Goal: Book appointment/travel/reservation

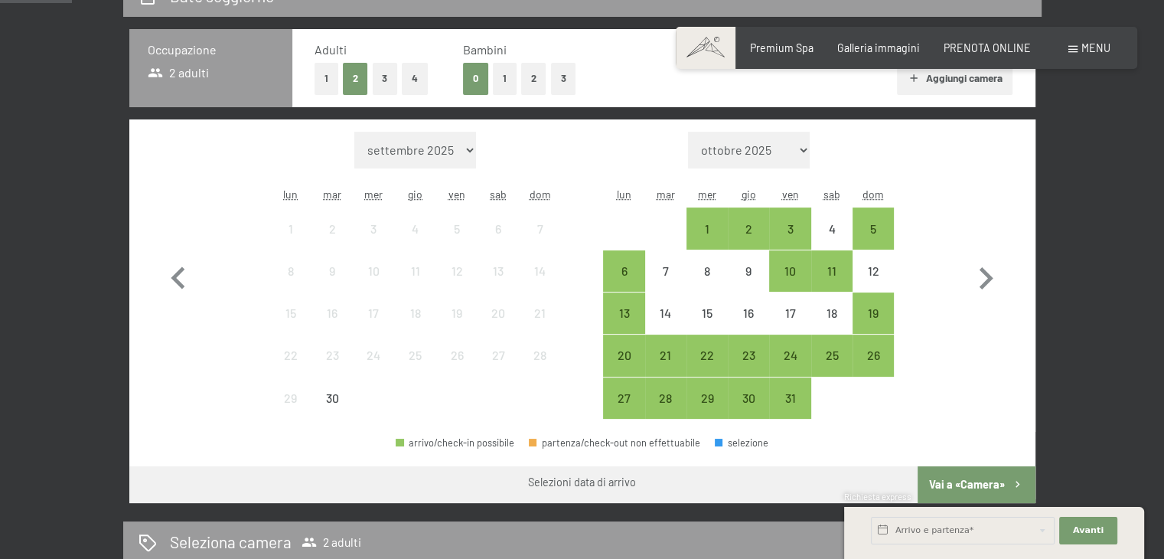
scroll to position [383, 0]
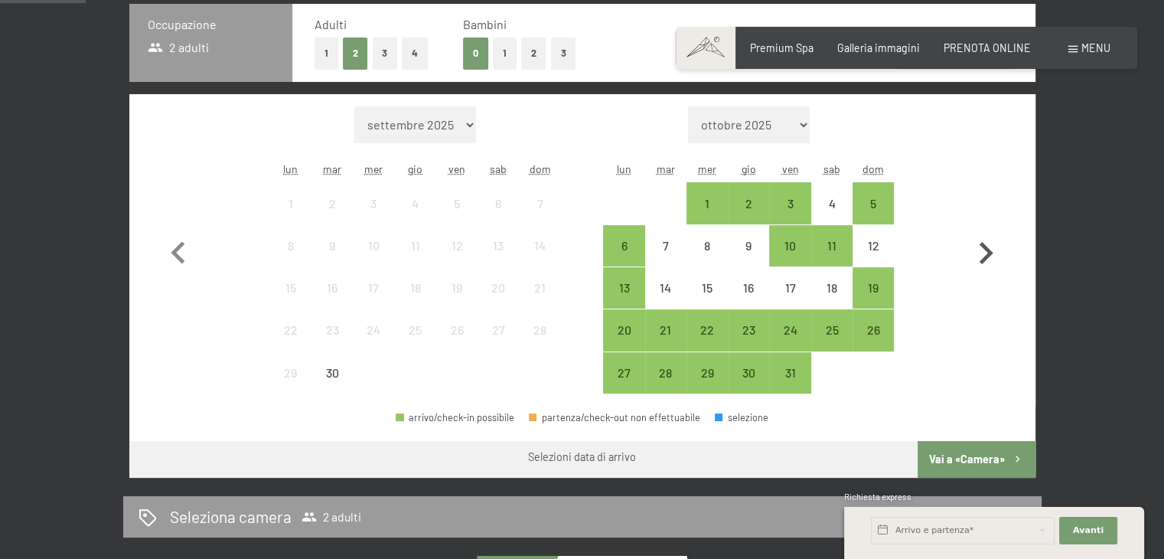
click at [984, 250] on icon "button" at bounding box center [986, 253] width 44 height 44
select select "[DATE]"
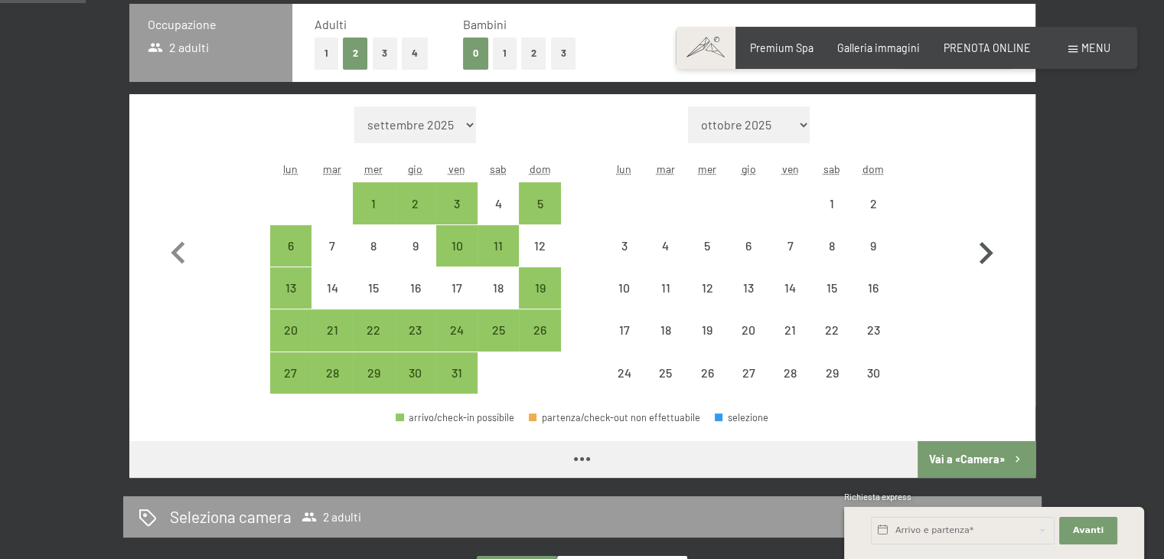
select select "[DATE]"
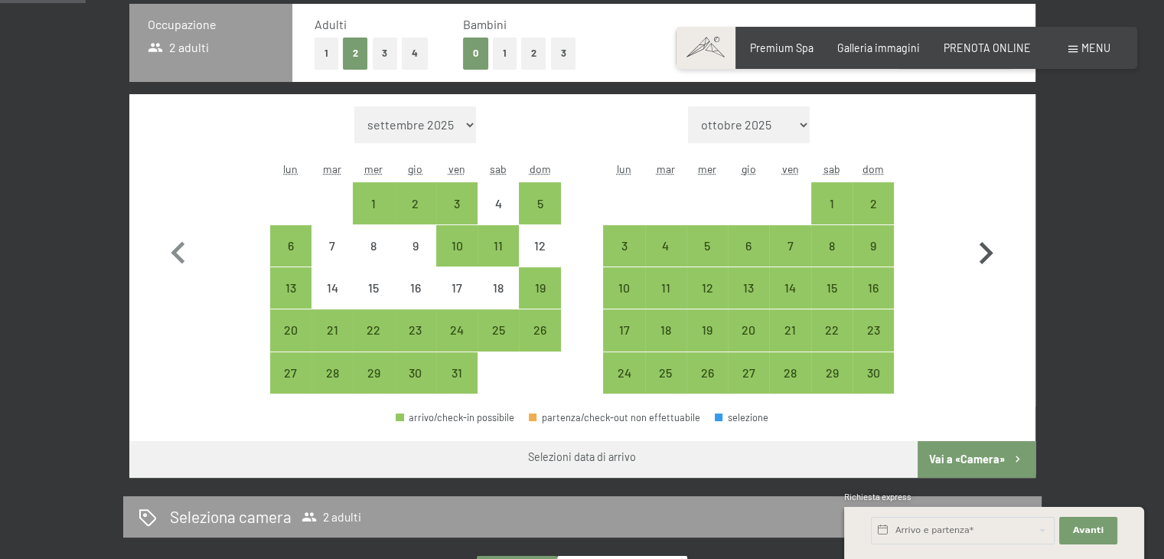
click at [984, 250] on icon "button" at bounding box center [986, 253] width 44 height 44
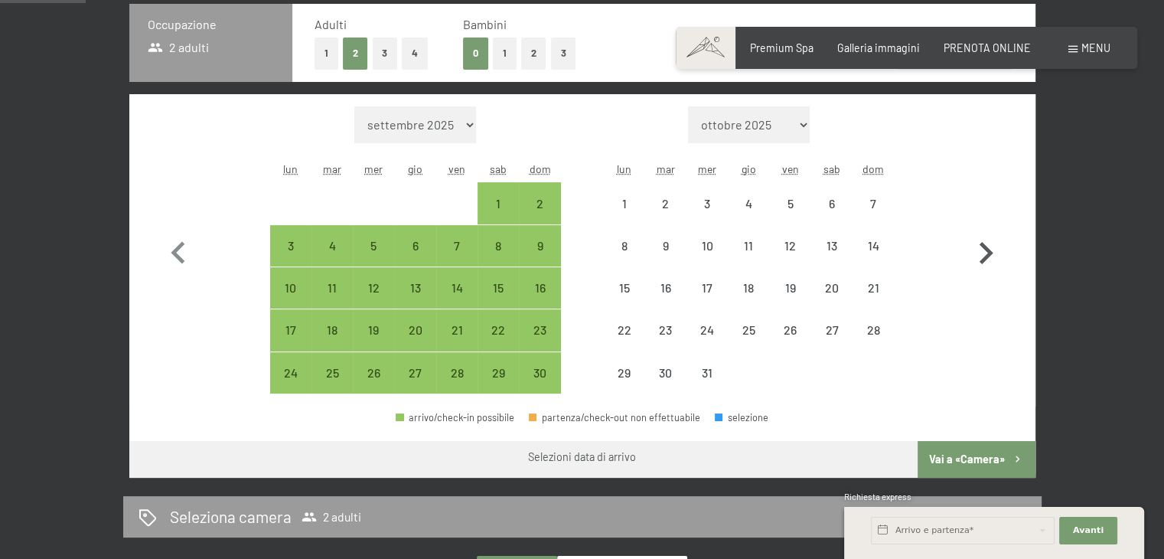
select select "[DATE]"
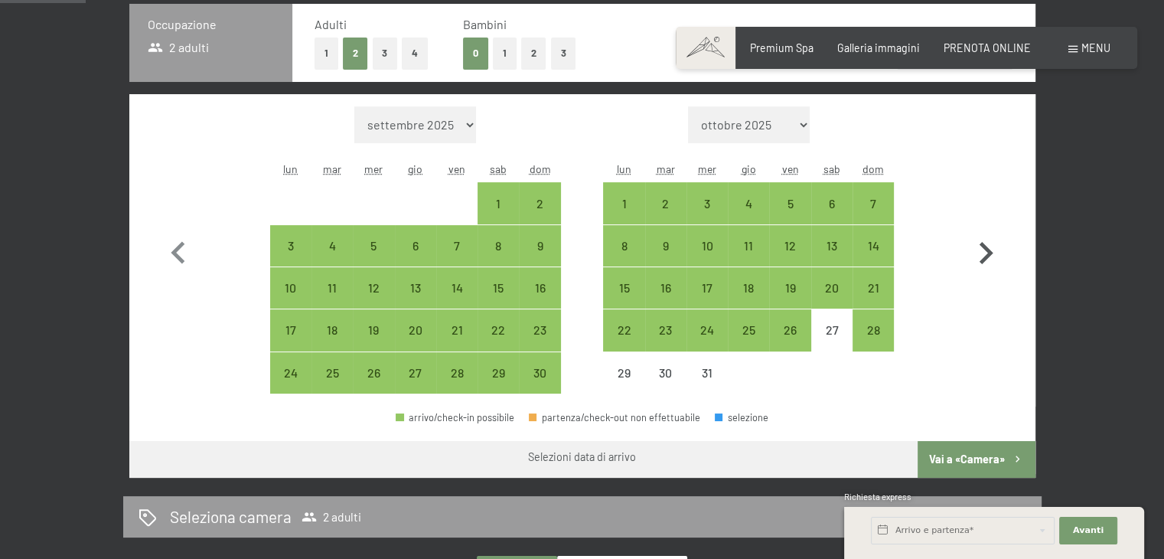
click at [984, 250] on icon "button" at bounding box center [986, 253] width 44 height 44
select select "[DATE]"
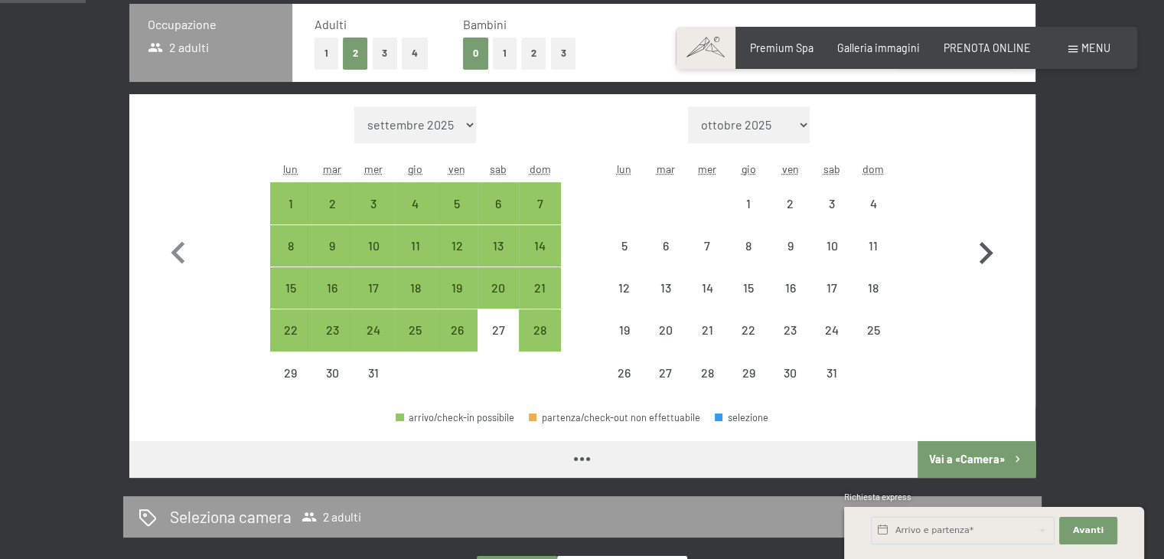
select select "[DATE]"
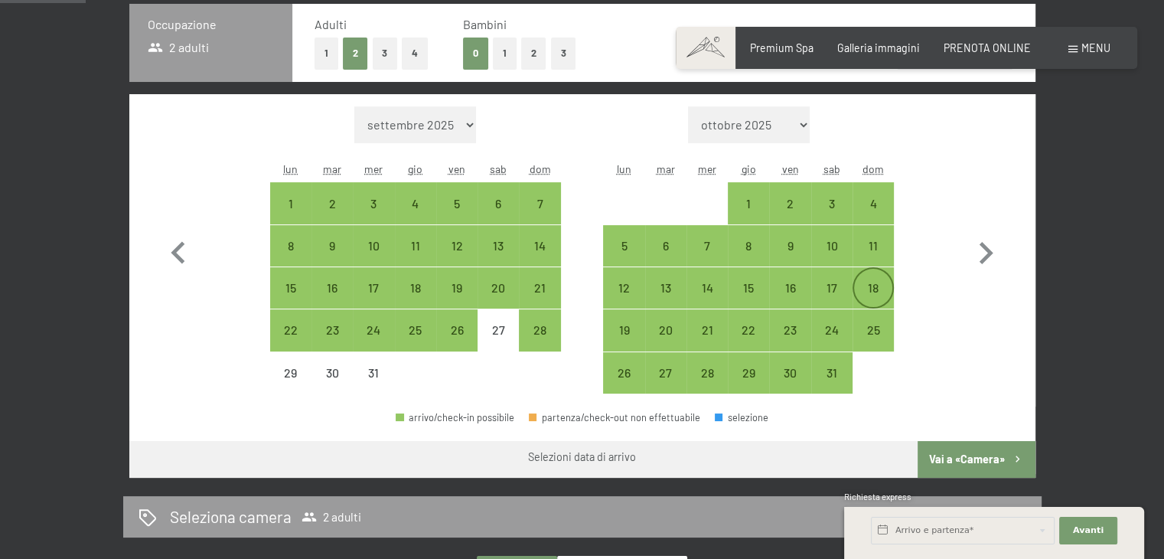
click at [870, 282] on div "18" at bounding box center [873, 301] width 38 height 38
select select "[DATE]"
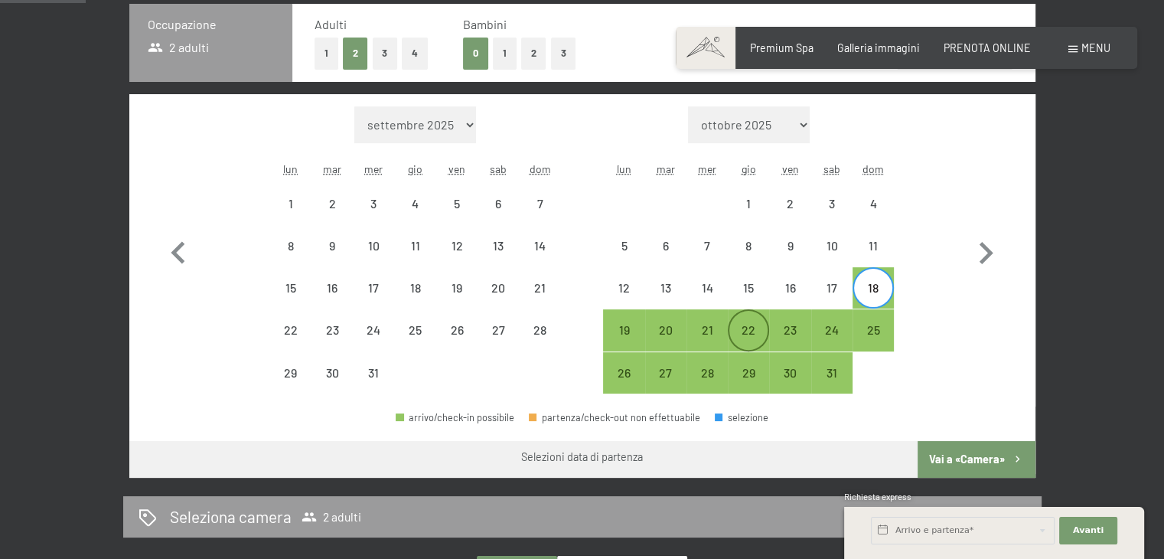
click at [751, 324] on div "22" at bounding box center [748, 343] width 38 height 38
select select "[DATE]"
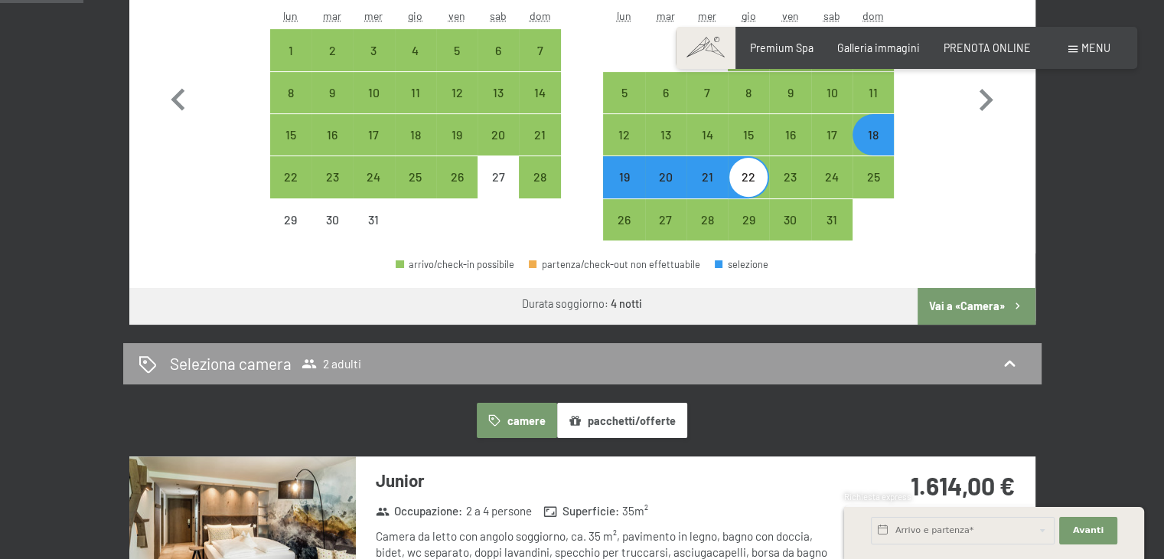
click at [958, 309] on button "Vai a «Camera»" at bounding box center [976, 306] width 117 height 37
select select "[DATE]"
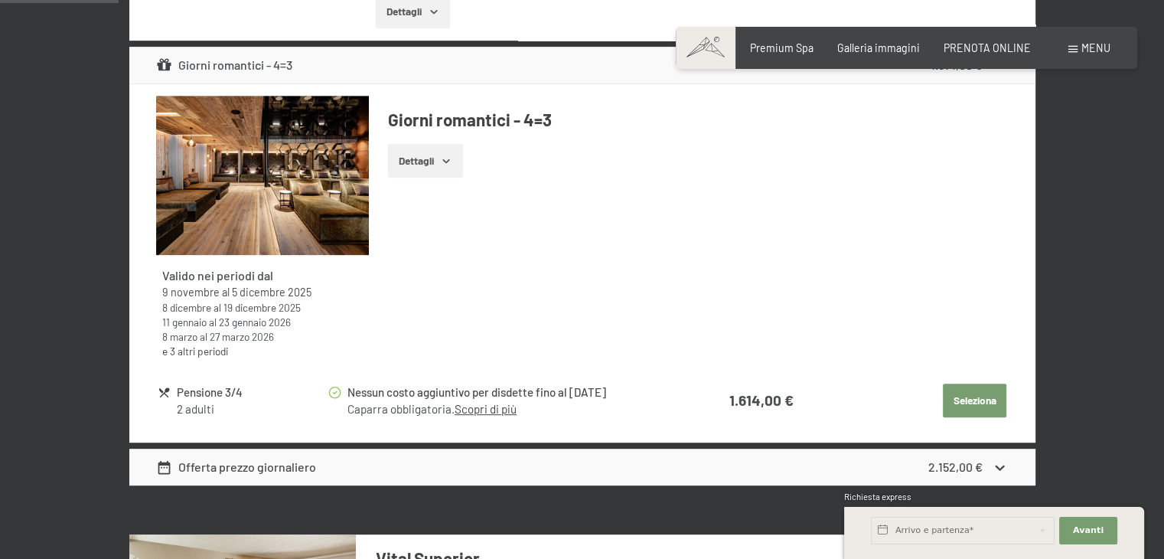
scroll to position [714, 0]
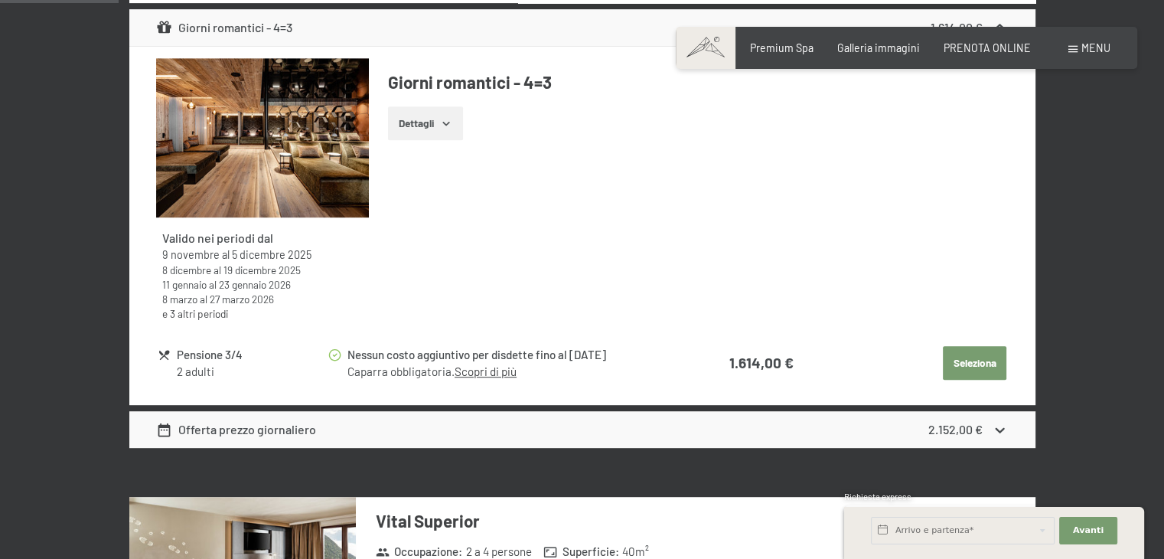
click at [447, 122] on icon "button" at bounding box center [446, 123] width 12 height 12
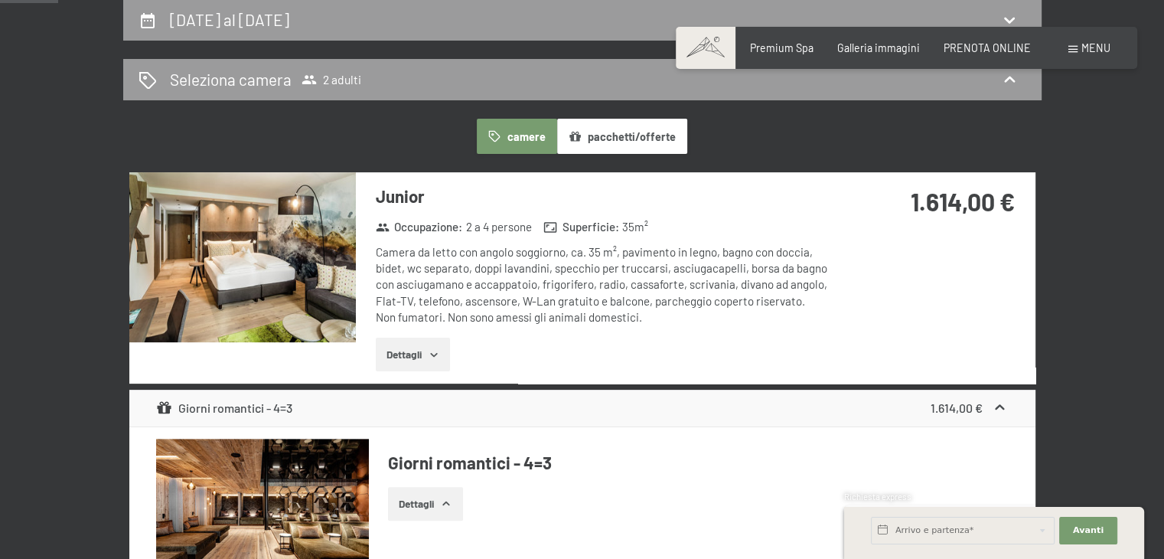
scroll to position [331, 0]
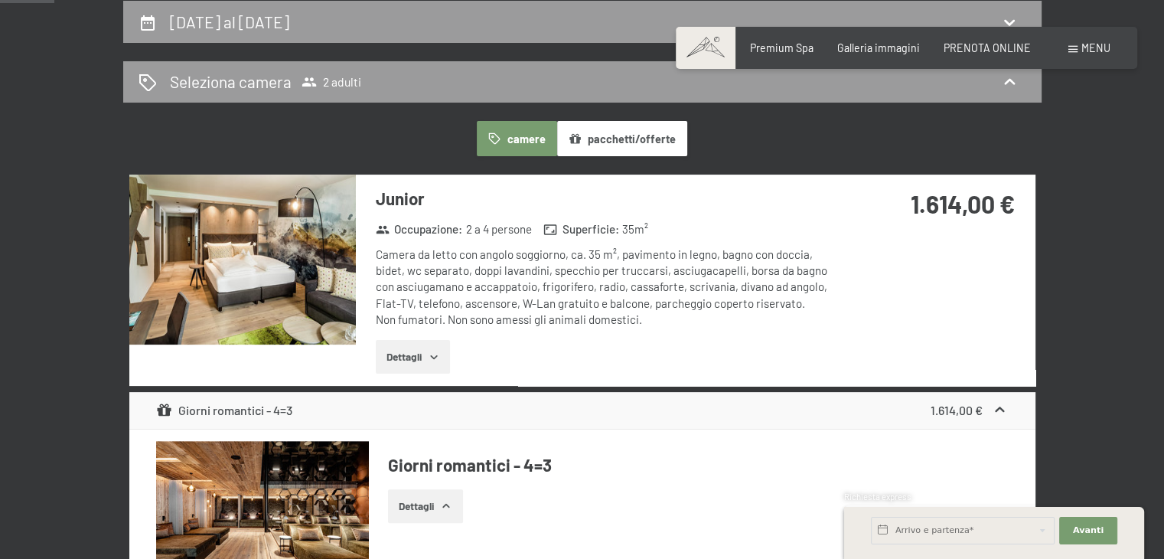
click at [440, 356] on icon "button" at bounding box center [434, 357] width 12 height 12
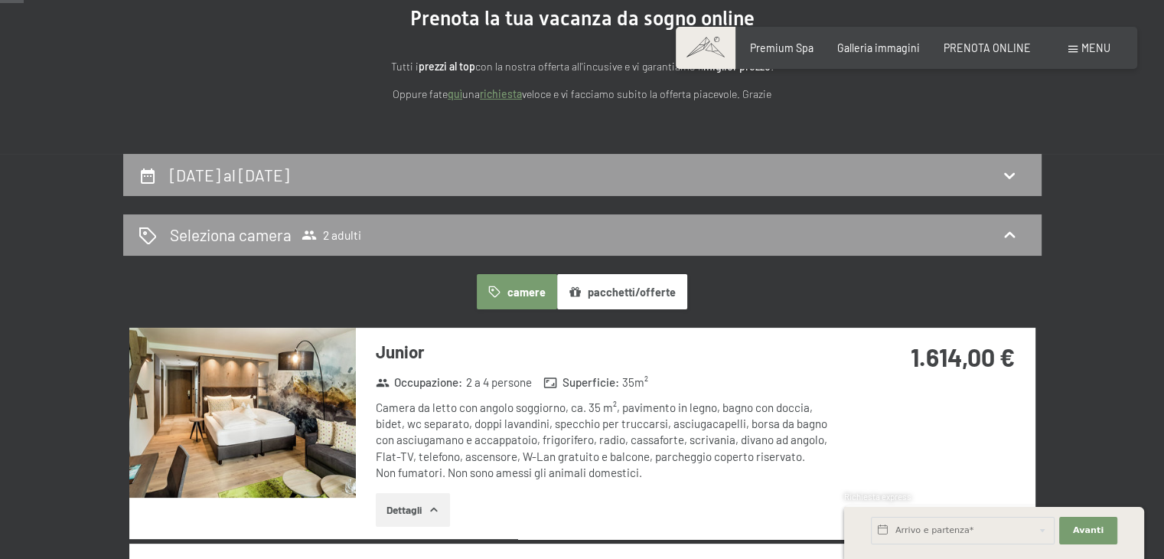
scroll to position [0, 0]
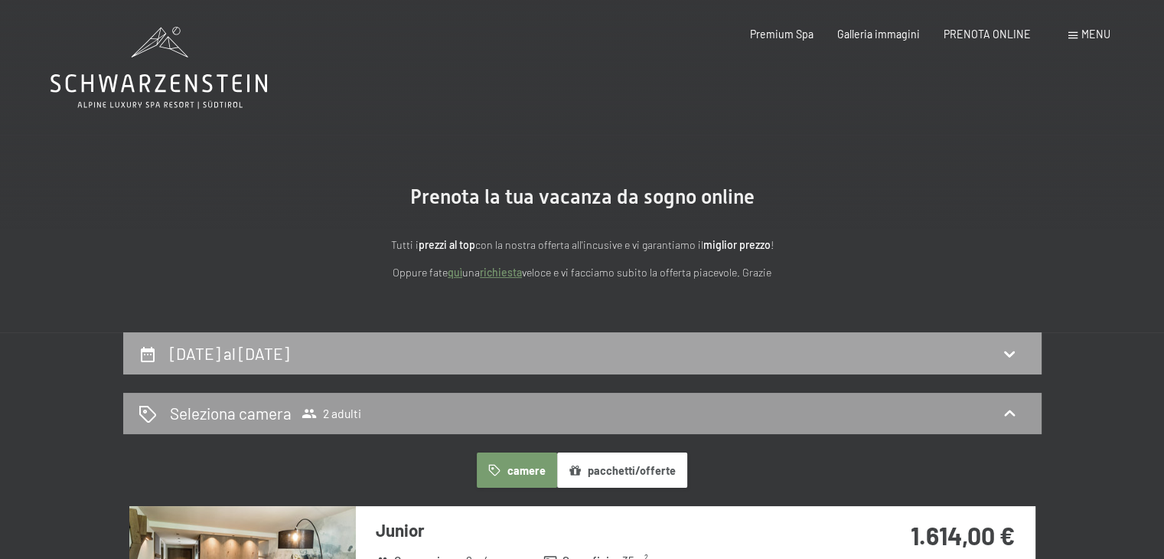
click at [1010, 351] on icon at bounding box center [1009, 353] width 18 height 18
select select "[DATE]"
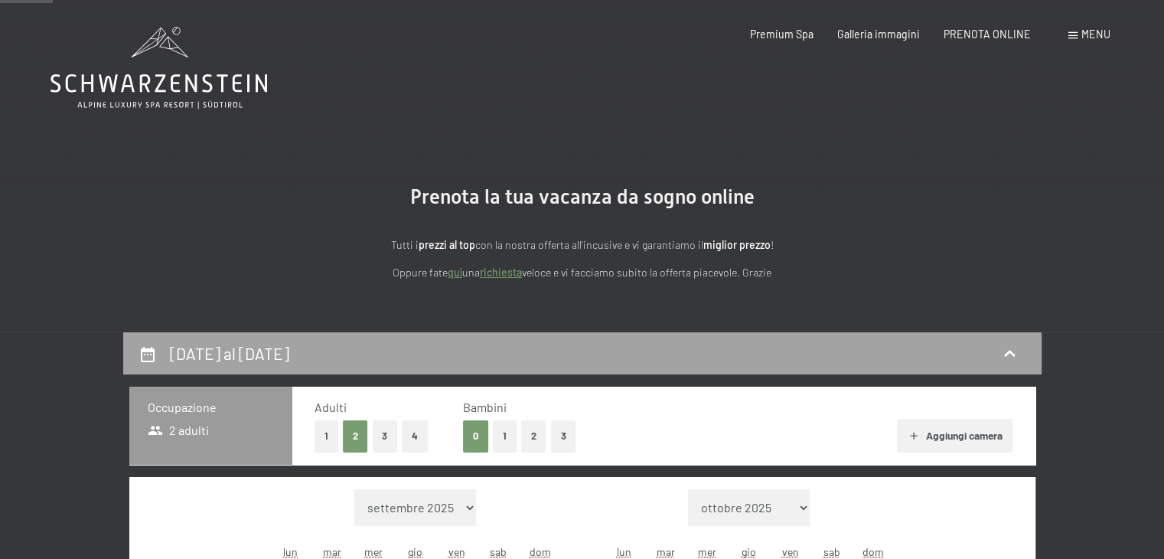
scroll to position [331, 0]
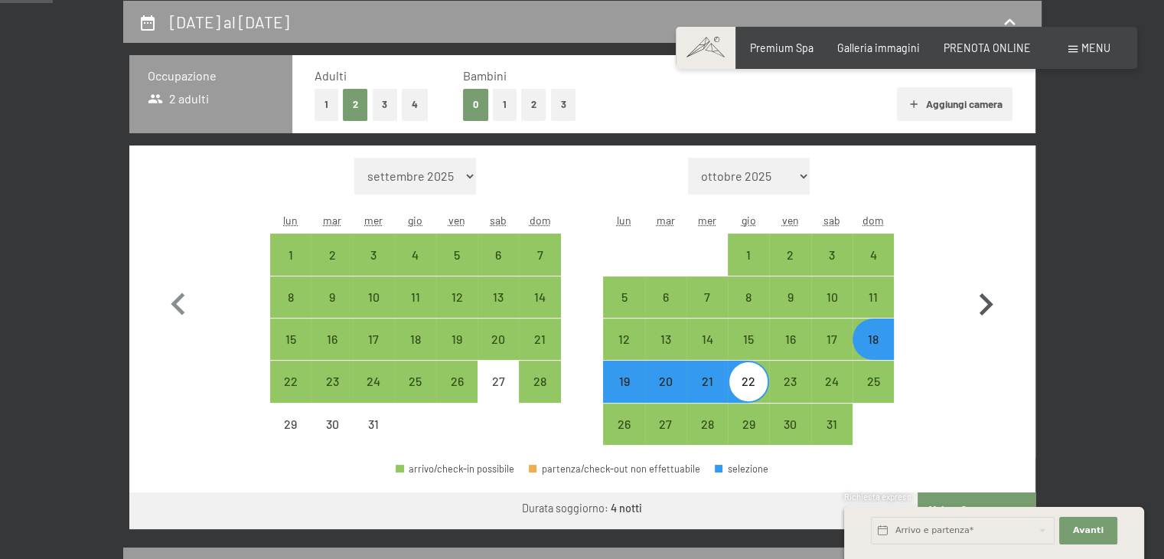
click at [985, 307] on icon "button" at bounding box center [987, 304] width 14 height 22
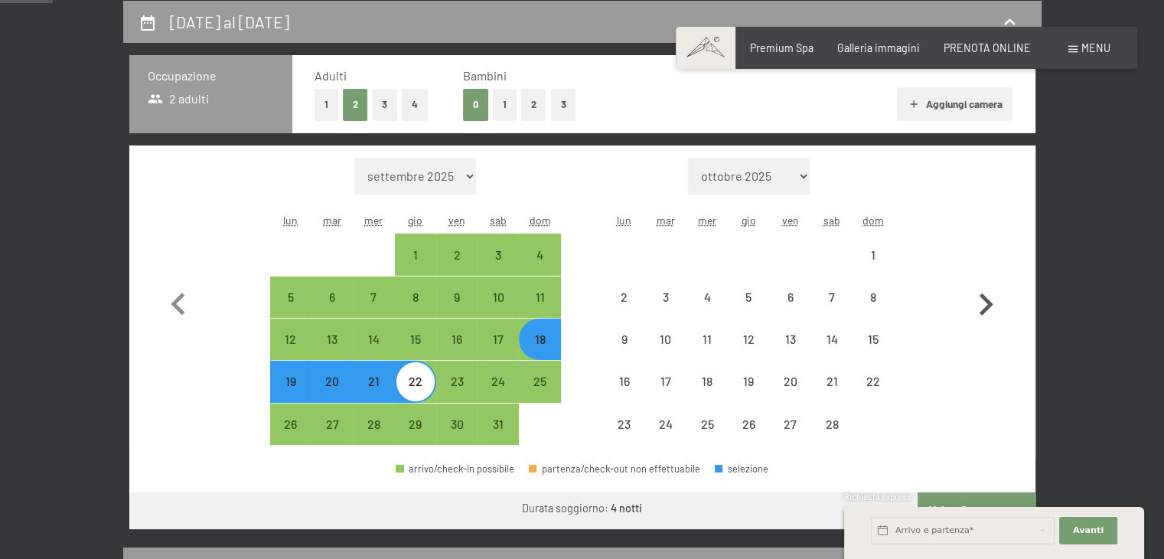
select select "[DATE]"
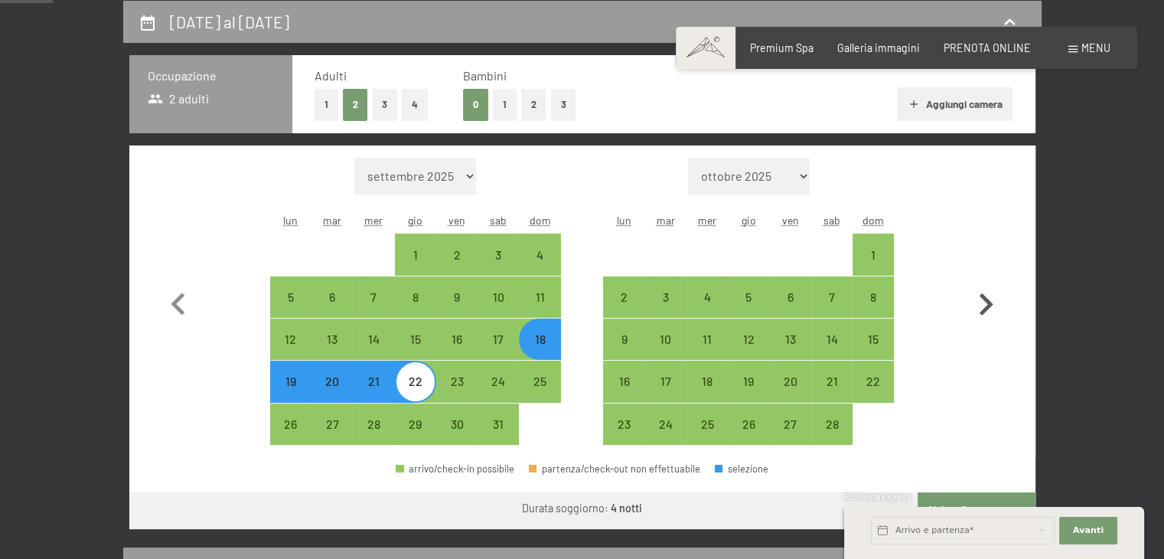
click at [985, 306] on icon "button" at bounding box center [987, 304] width 14 height 22
select select "[DATE]"
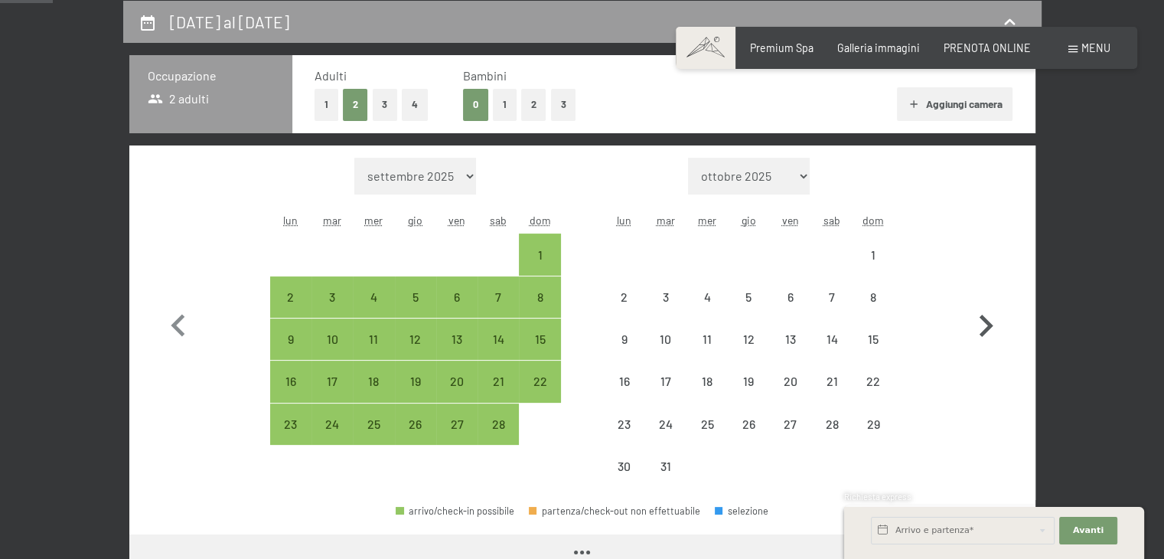
select select "[DATE]"
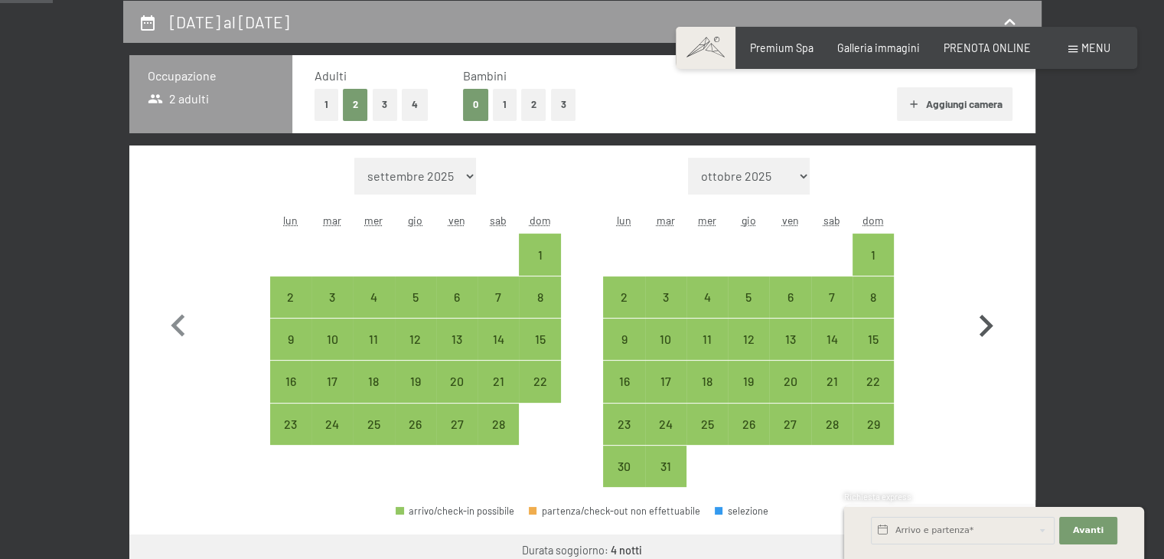
click at [985, 306] on icon "button" at bounding box center [986, 326] width 44 height 44
select select "[DATE]"
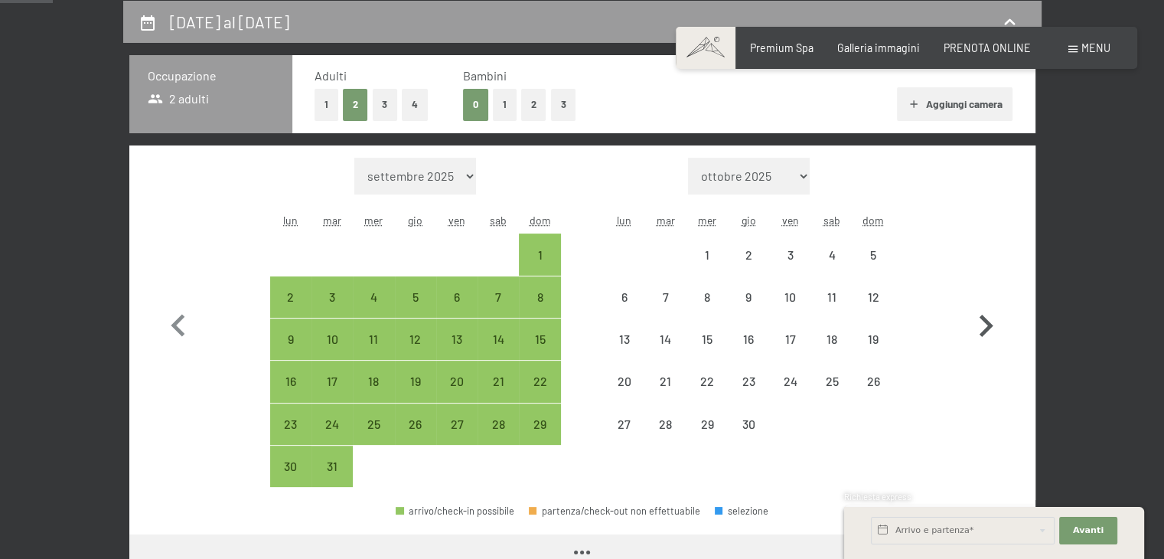
select select "[DATE]"
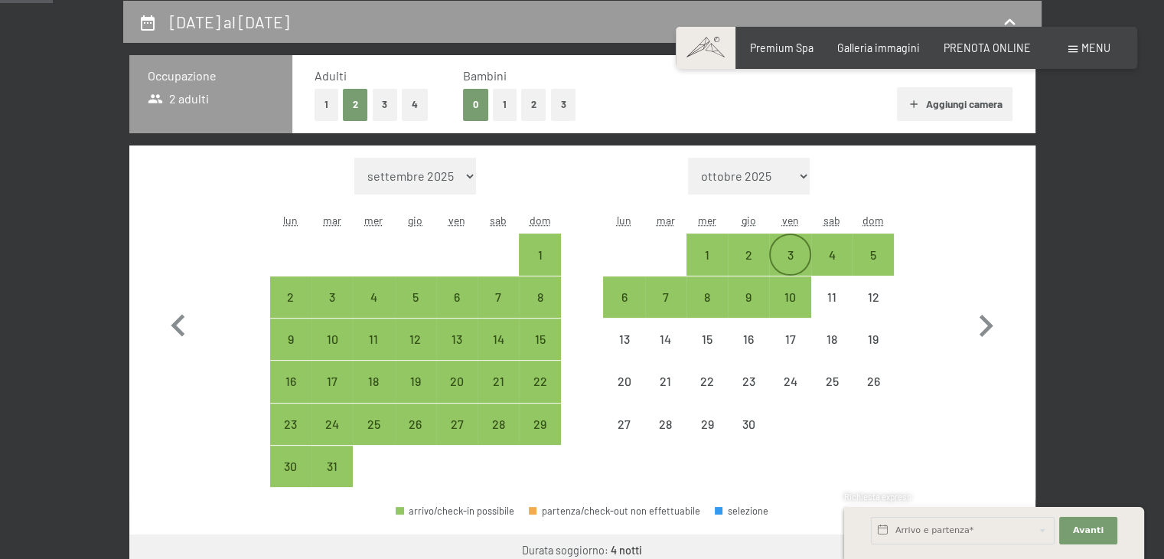
click at [796, 256] on div "3" at bounding box center [790, 268] width 38 height 38
select select "[DATE]"
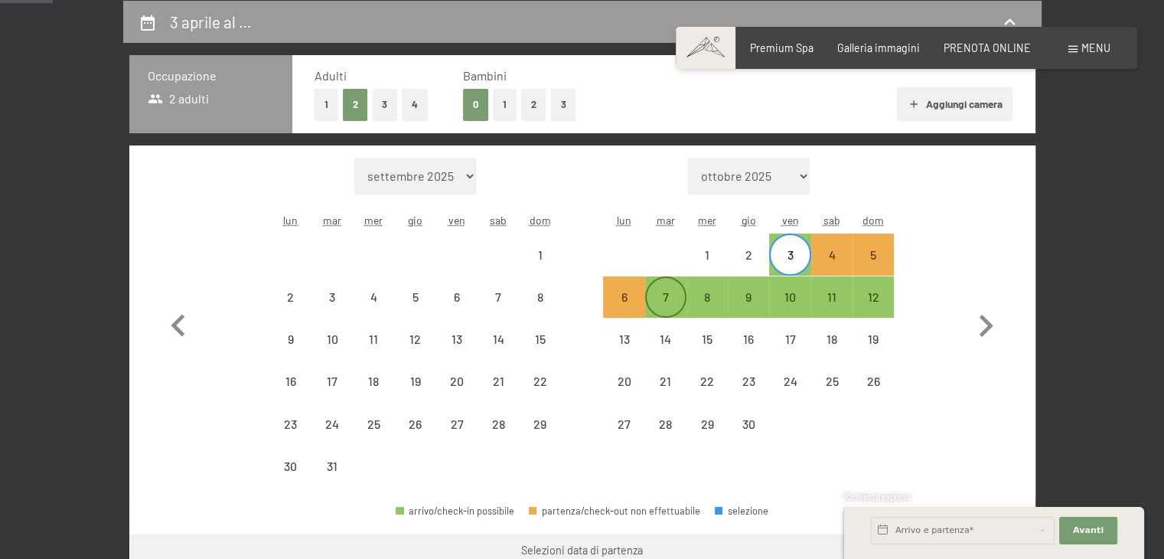
click at [667, 300] on div "7" at bounding box center [666, 310] width 38 height 38
select select "[DATE]"
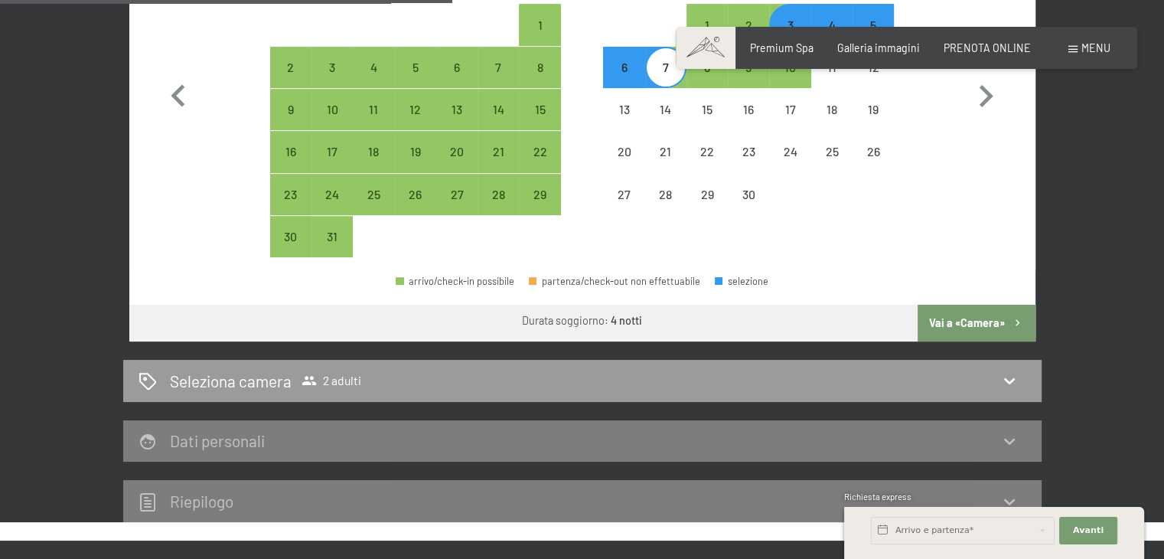
click at [952, 323] on button "Vai a «Camera»" at bounding box center [976, 323] width 117 height 37
select select "[DATE]"
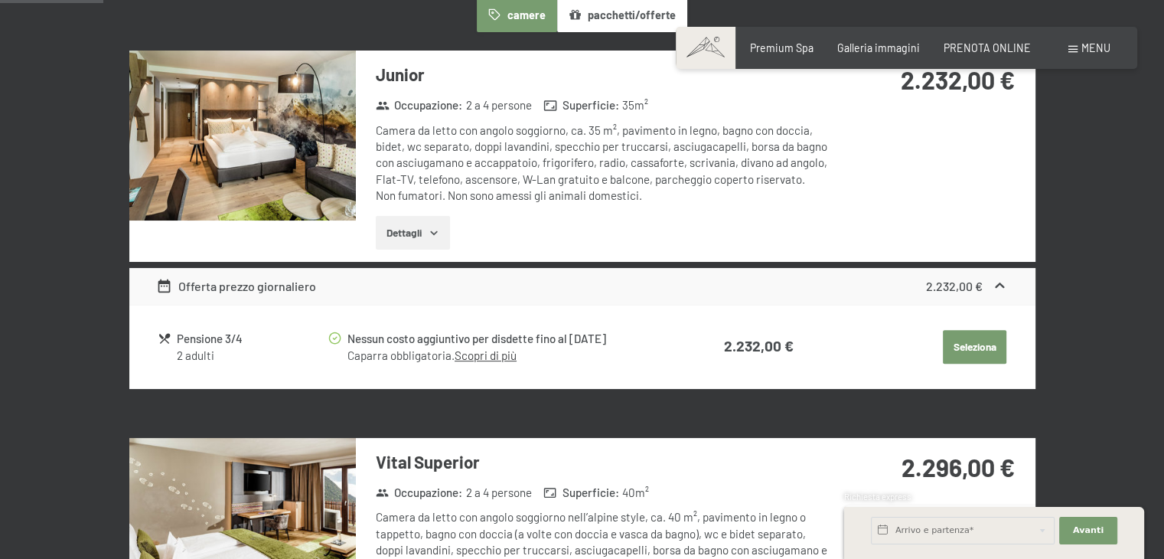
scroll to position [485, 0]
